Goal: Task Accomplishment & Management: Manage account settings

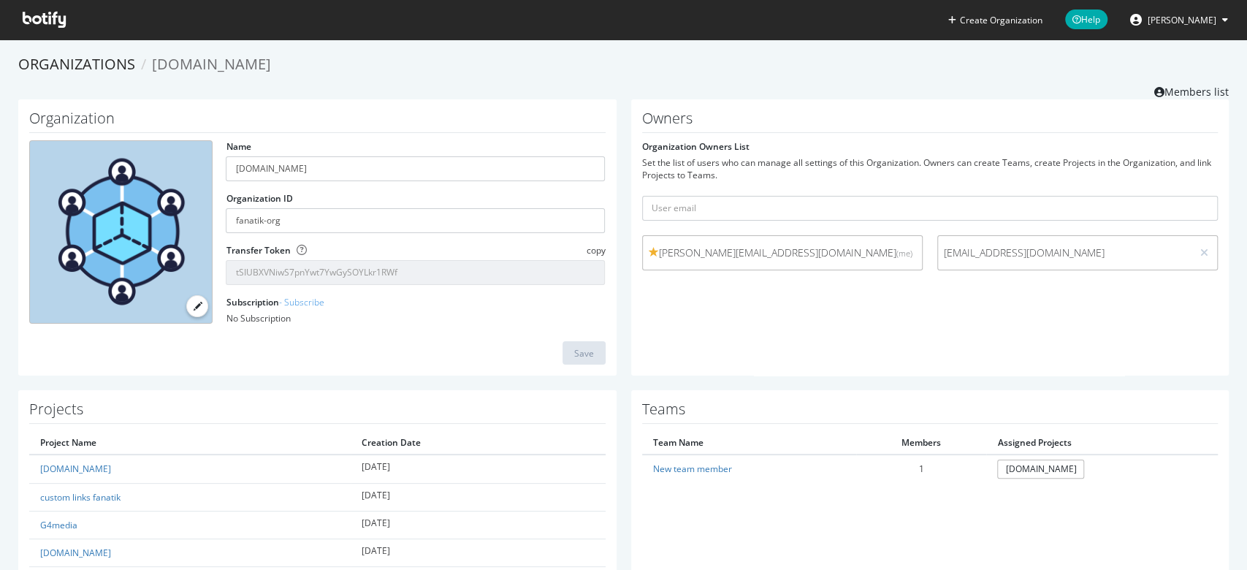
click at [783, 313] on div "Owners Organization Owners List Set the list of users who can manage all settin…" at bounding box center [930, 237] width 598 height 277
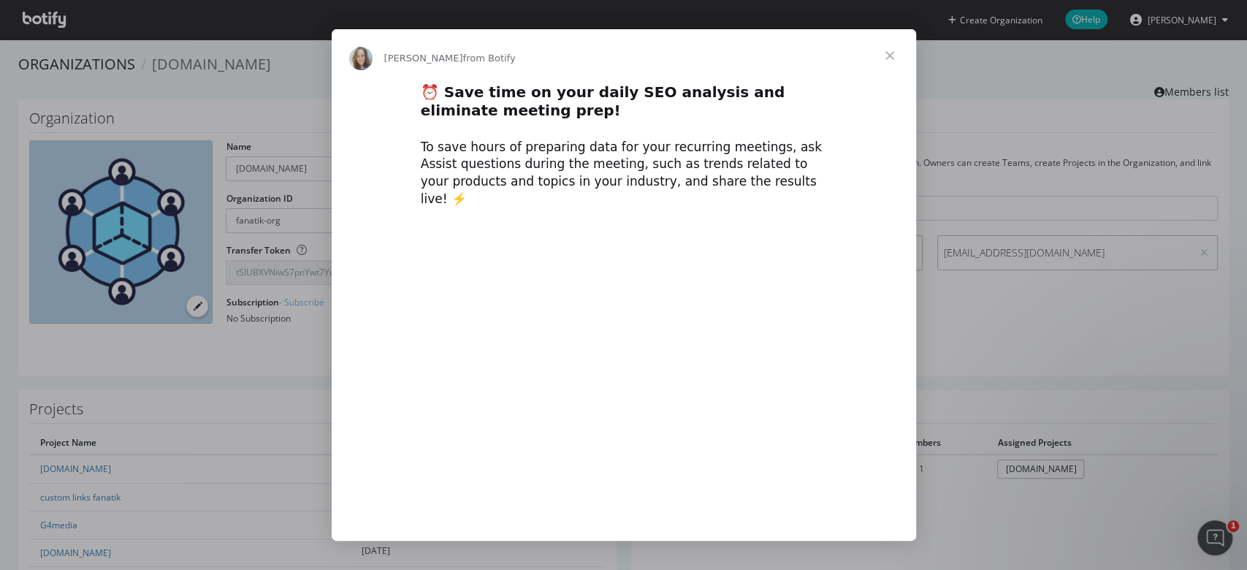
type input "700058"
click at [884, 55] on span "Close" at bounding box center [889, 55] width 53 height 53
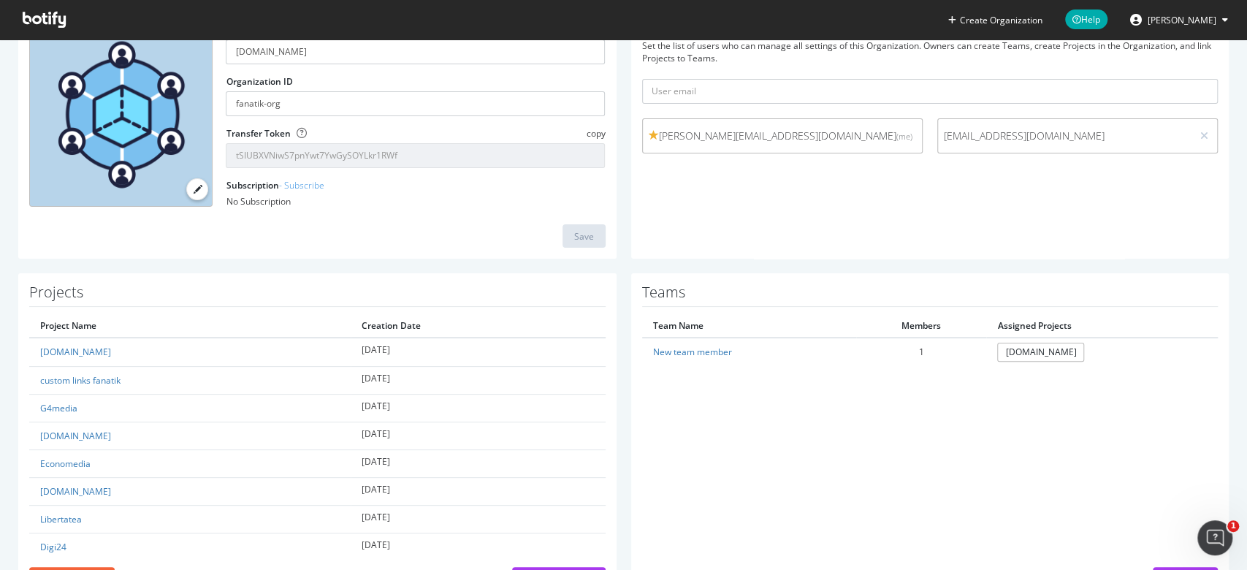
scroll to position [175, 0]
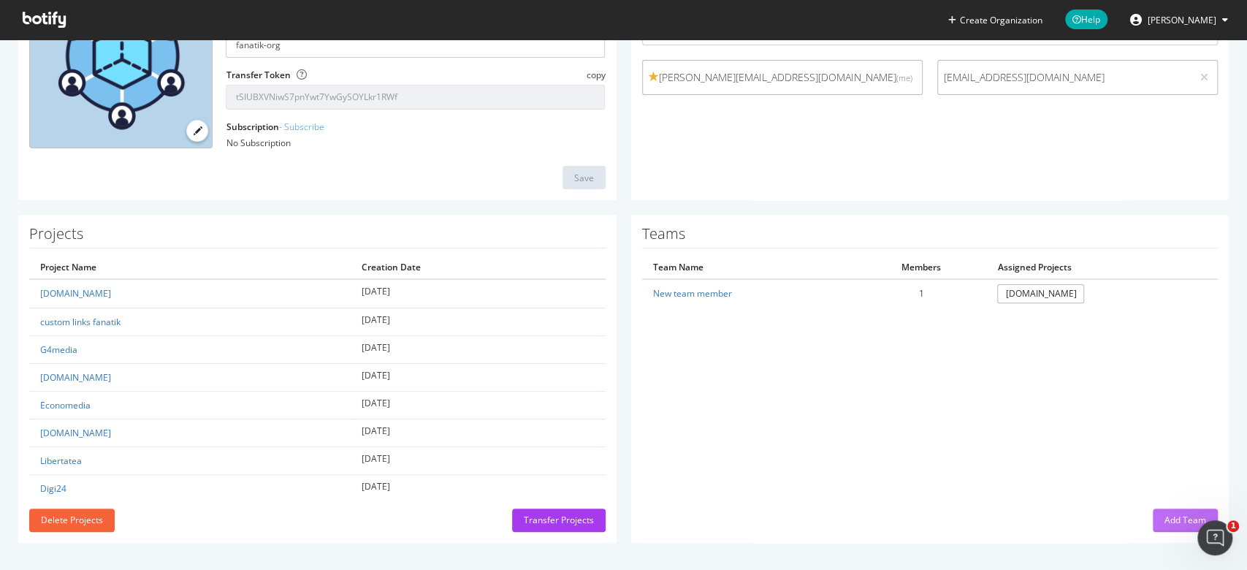
click at [1164, 527] on div "Add Team" at bounding box center [1185, 520] width 42 height 22
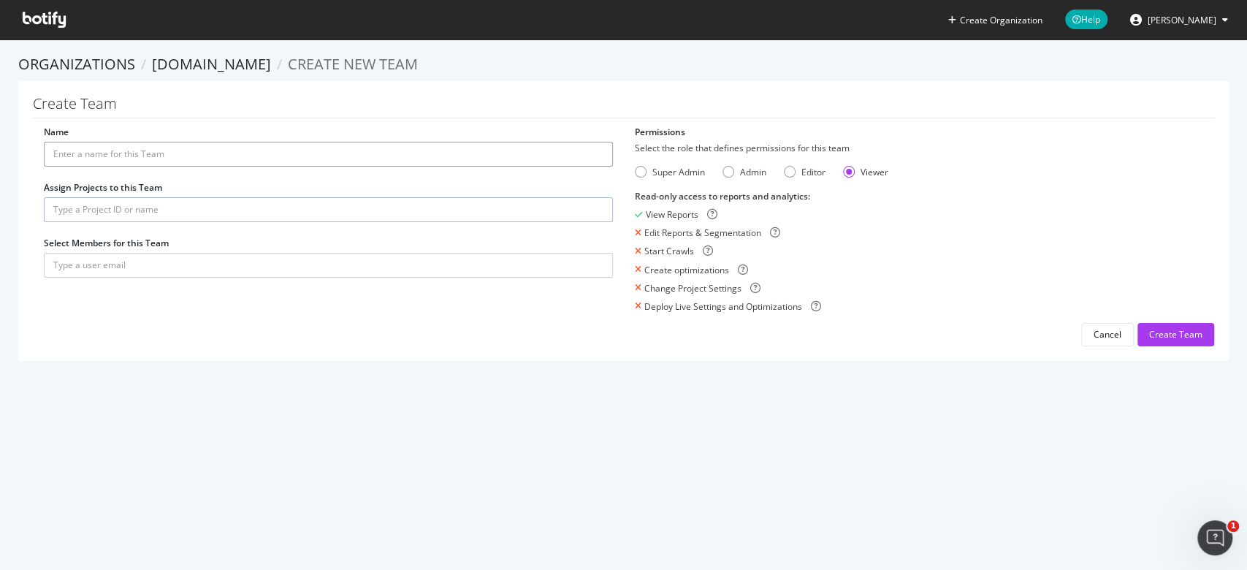
click at [129, 153] on input "Name" at bounding box center [328, 154] width 569 height 25
type input "a"
type input "Alex Nastase"
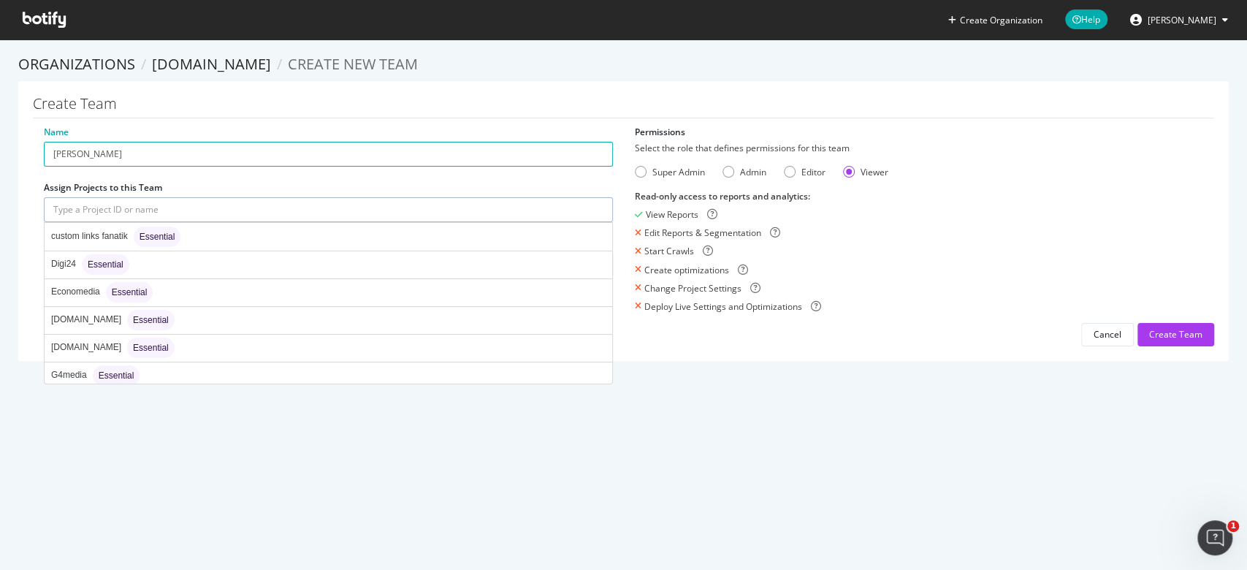
click at [151, 202] on input "text" at bounding box center [328, 209] width 569 height 25
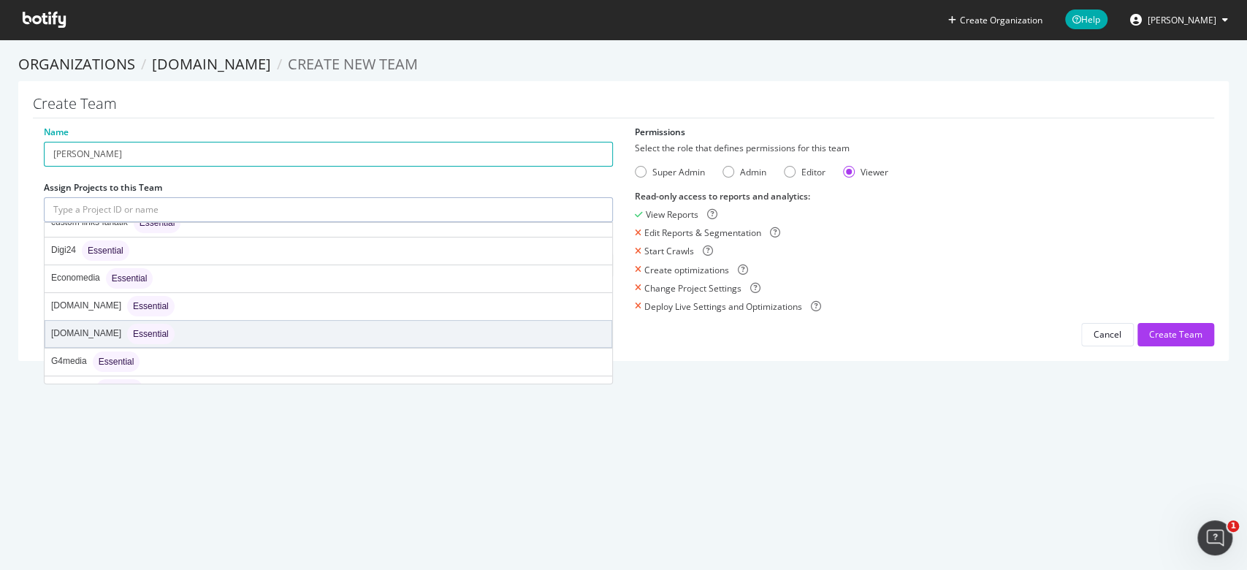
scroll to position [59, 0]
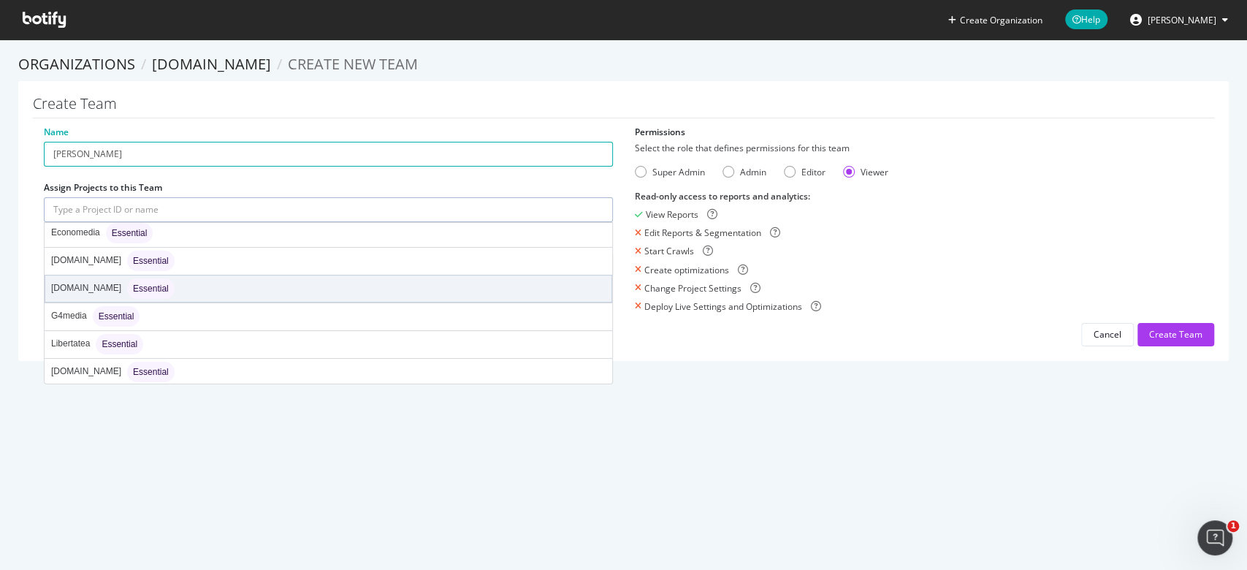
click at [236, 279] on div "fanatik.ro Essential" at bounding box center [328, 288] width 566 height 26
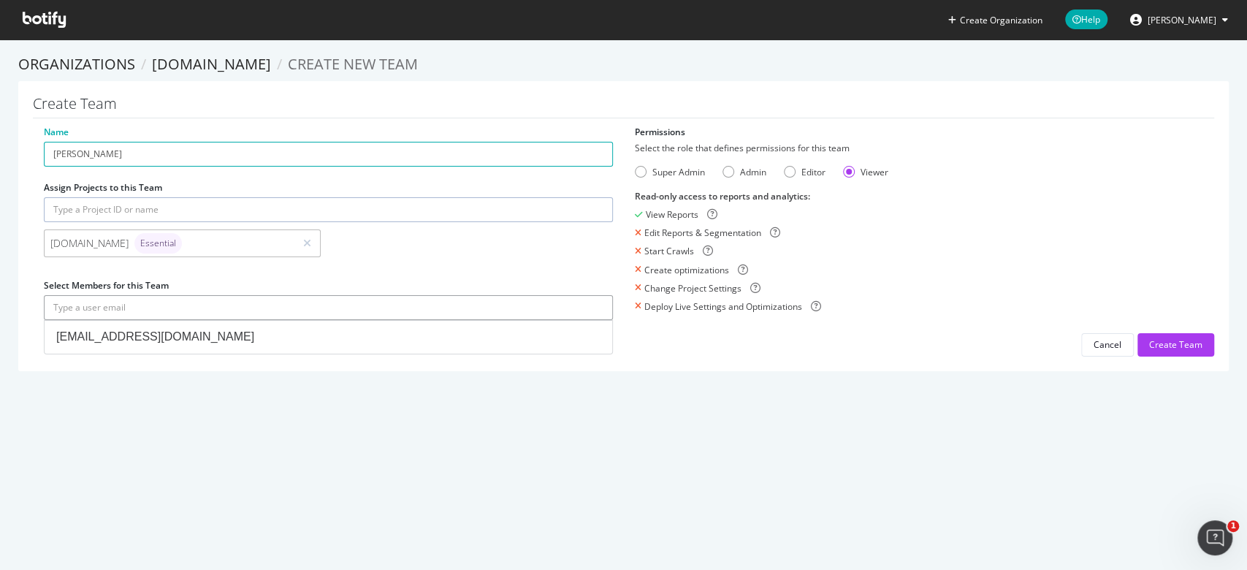
click at [163, 305] on input "text" at bounding box center [328, 307] width 569 height 25
click at [270, 399] on section "Organizations Fanatik.ro Create new Team Create Team Name Alex Nastase Assign P…" at bounding box center [623, 219] width 1247 height 361
click at [205, 302] on input "text" at bounding box center [328, 307] width 569 height 25
click at [362, 394] on section "Organizations Fanatik.ro Create new Team Create Team Name Alex Nastase Assign P…" at bounding box center [623, 219] width 1247 height 361
click at [462, 462] on div "Create Organization Help Vlad Rosca Organizations Fanatik.ro Create new Team Cr…" at bounding box center [623, 285] width 1247 height 570
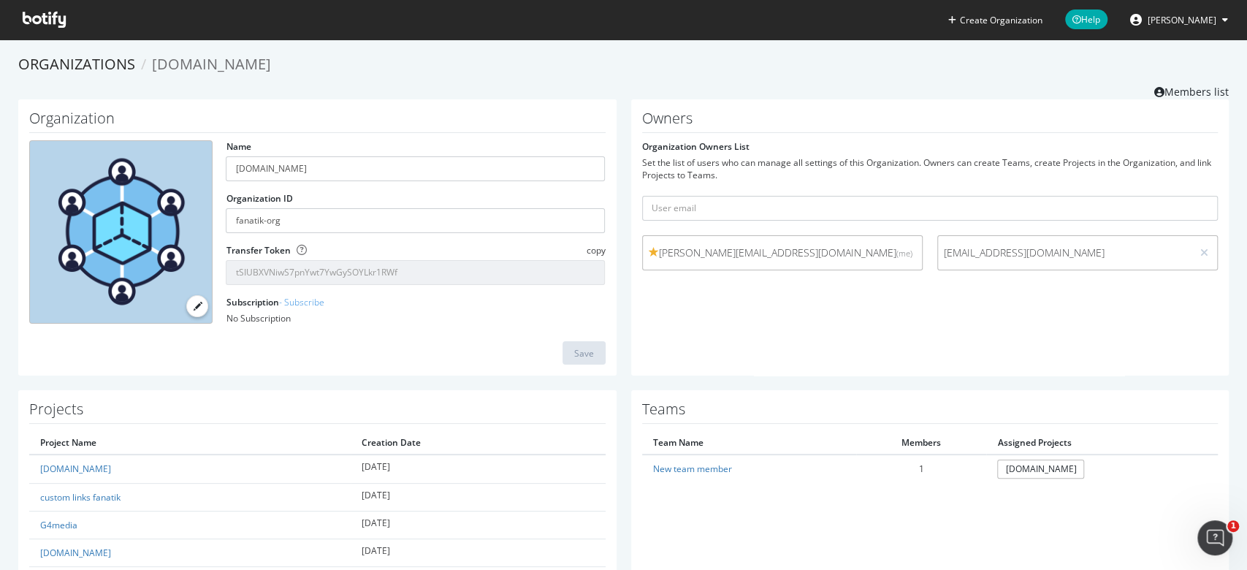
click at [1168, 342] on div "Owners Organization Owners List Set the list of users who can manage all settin…" at bounding box center [930, 237] width 598 height 277
click at [765, 204] on input "text" at bounding box center [930, 208] width 576 height 25
click at [1096, 333] on div "Owners Organization Owners List Set the list of users who can manage all settin…" at bounding box center [930, 237] width 598 height 277
click at [721, 202] on input "text" at bounding box center [930, 208] width 576 height 25
type input "a"
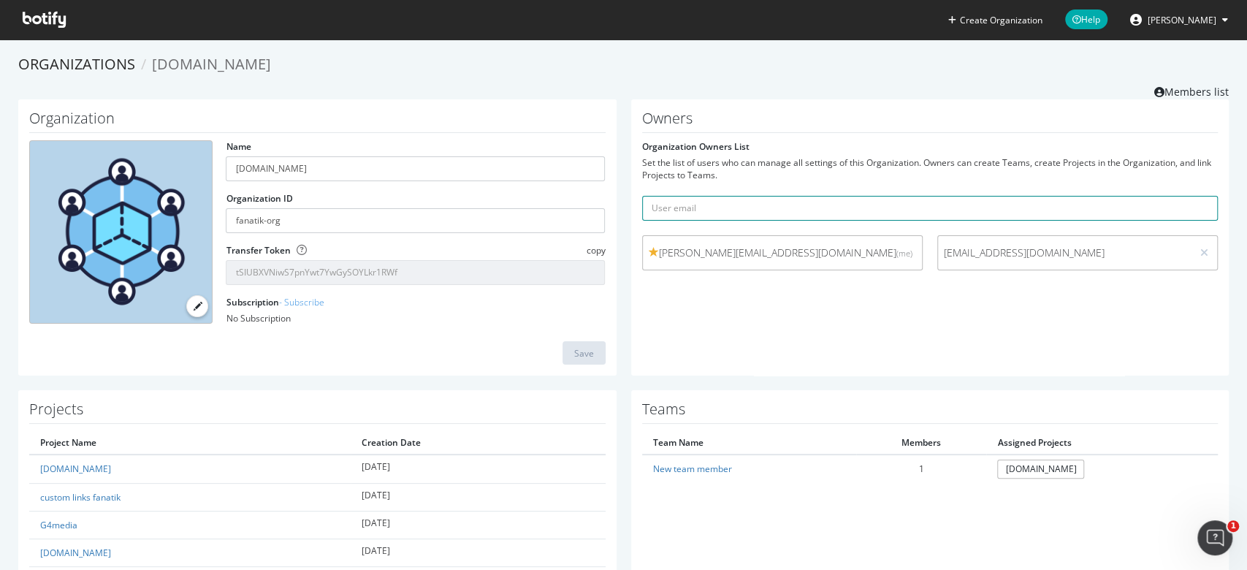
paste input "alexv.nastase@gmail.com"
type input "alexv.nastase@gmail.com"
click at [773, 225] on form "Organization Owners List Set the list of users who can manage all settings of t…" at bounding box center [930, 208] width 576 height 137
click at [1061, 296] on div "Owners Organization Owners List Set the list of users who can manage all settin…" at bounding box center [930, 237] width 598 height 277
click at [1201, 207] on icon "submit" at bounding box center [1206, 208] width 10 height 8
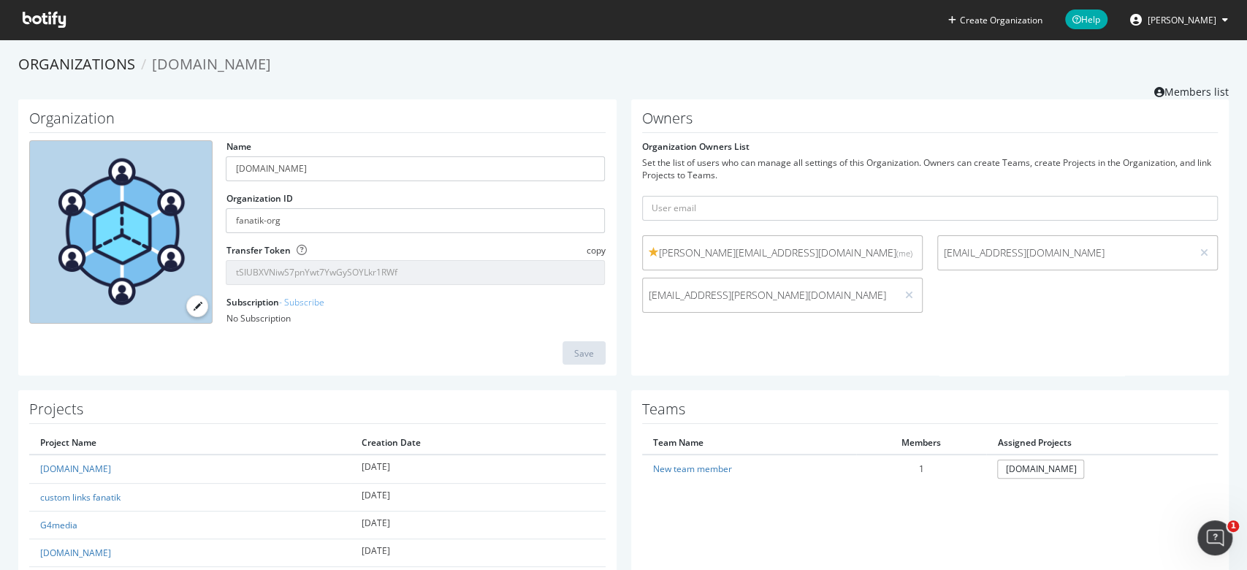
click at [964, 307] on div "vlad.rosca@fanatik.ro (me) support@presslabs.com alexv.nastase@gmail.com" at bounding box center [930, 277] width 591 height 85
click at [960, 305] on div "vlad.rosca@fanatik.ro (me) support@presslabs.com alexv.nastase@gmail.com" at bounding box center [930, 277] width 591 height 85
click at [980, 295] on div "vlad.rosca@fanatik.ro (me) support@presslabs.com alexv.nastase@gmail.com" at bounding box center [930, 277] width 591 height 85
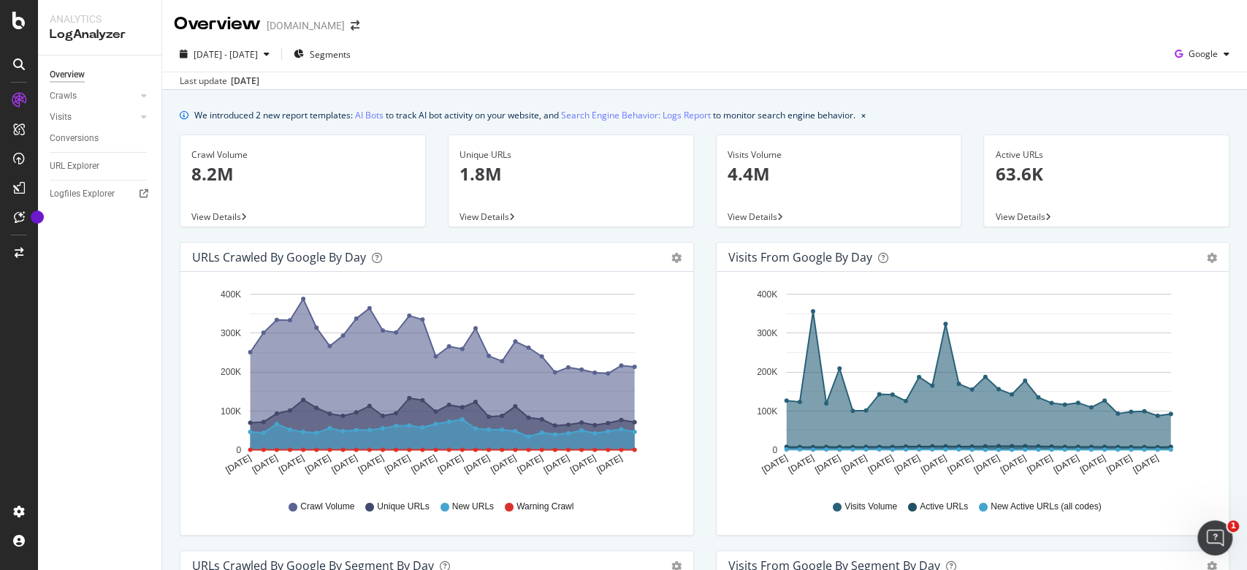
click at [754, 32] on div "Overview [DOMAIN_NAME]" at bounding box center [704, 18] width 1085 height 37
